Goal: Information Seeking & Learning: Learn about a topic

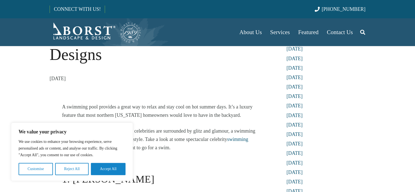
scroll to position [83, 0]
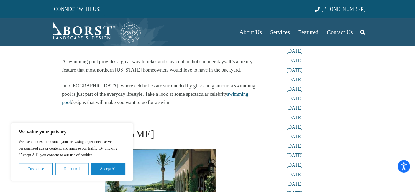
click at [64, 170] on button "Reject All" at bounding box center [72, 169] width 34 height 12
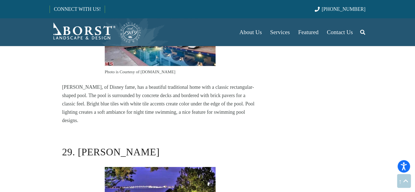
scroll to position [5409, 0]
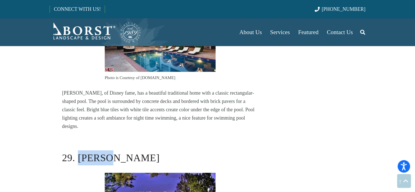
drag, startPoint x: 80, startPoint y: 50, endPoint x: 124, endPoint y: 47, distance: 44.5
click at [118, 150] on h2 "29. [PERSON_NAME]" at bounding box center [160, 157] width 196 height 15
click at [130, 150] on h2 "29. [PERSON_NAME]" at bounding box center [160, 157] width 196 height 15
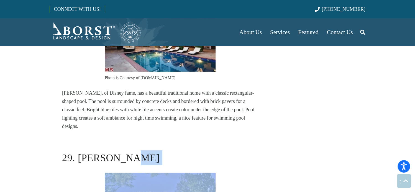
click at [130, 150] on h2 "29. [PERSON_NAME]" at bounding box center [160, 157] width 196 height 15
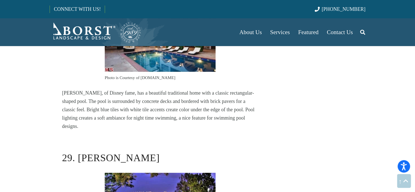
click at [78, 150] on h2 "29. [PERSON_NAME]" at bounding box center [160, 157] width 196 height 15
click at [90, 150] on h2 "29. [PERSON_NAME]" at bounding box center [160, 157] width 196 height 15
drag, startPoint x: 93, startPoint y: 50, endPoint x: 145, endPoint y: 50, distance: 52.1
click at [140, 150] on h2 "29. [PERSON_NAME]" at bounding box center [160, 157] width 196 height 15
drag, startPoint x: 78, startPoint y: 50, endPoint x: 130, endPoint y: 49, distance: 51.6
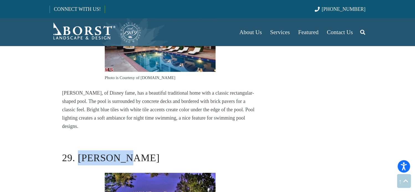
click at [130, 150] on h2 "29. [PERSON_NAME]" at bounding box center [160, 157] width 196 height 15
